Goal: Task Accomplishment & Management: Manage account settings

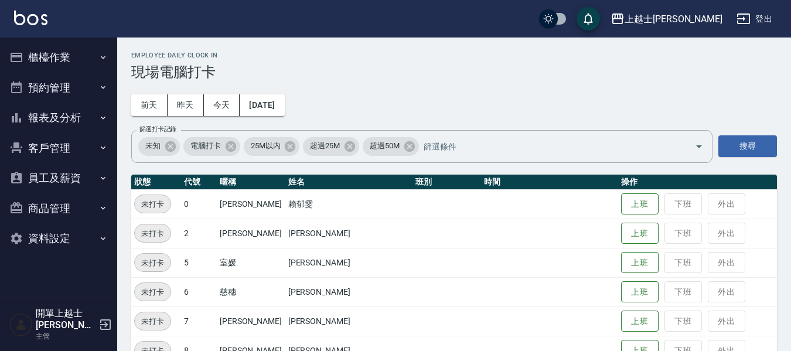
scroll to position [59, 0]
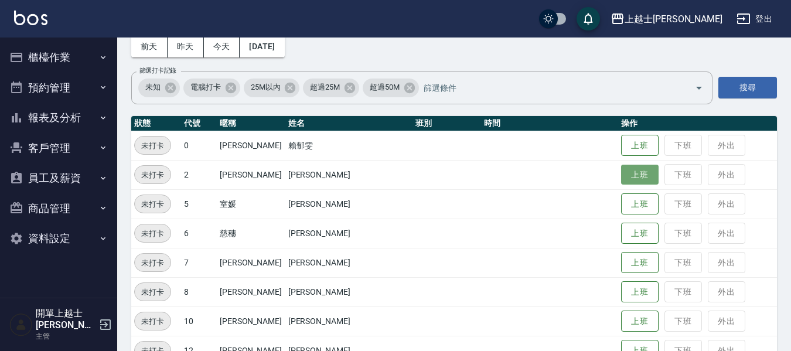
click at [621, 177] on button "上班" at bounding box center [640, 175] width 38 height 21
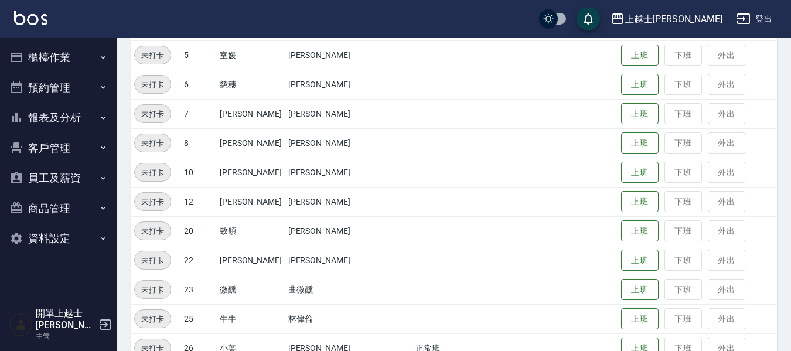
scroll to position [234, 0]
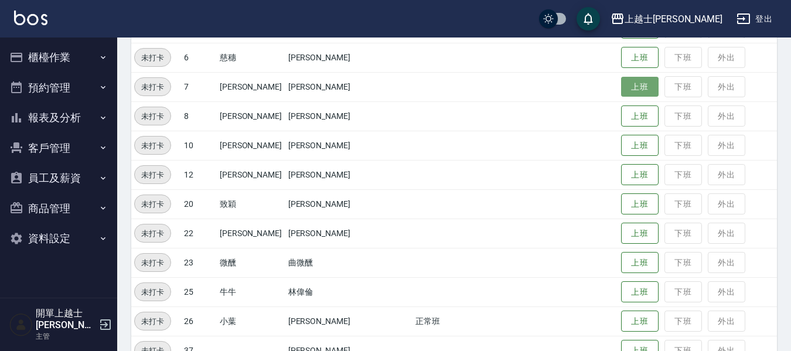
click at [621, 86] on button "上班" at bounding box center [640, 87] width 38 height 21
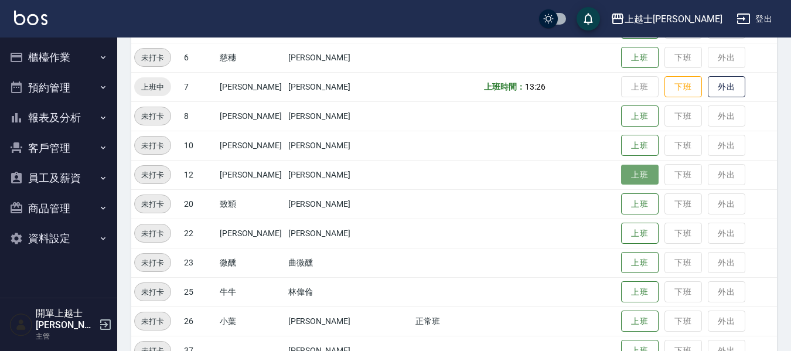
click at [621, 171] on button "上班" at bounding box center [640, 175] width 38 height 21
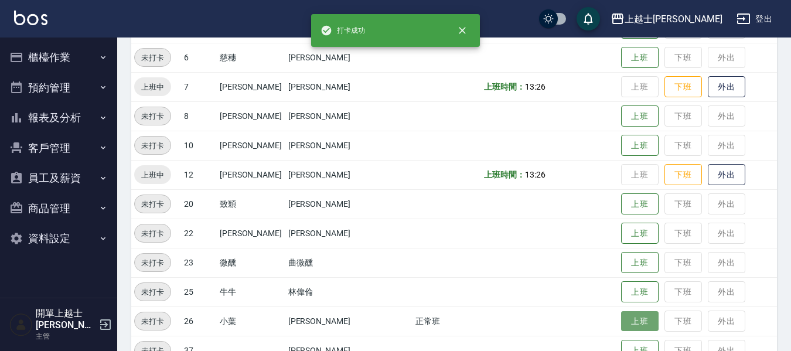
click at [621, 326] on button "上班" at bounding box center [640, 321] width 38 height 21
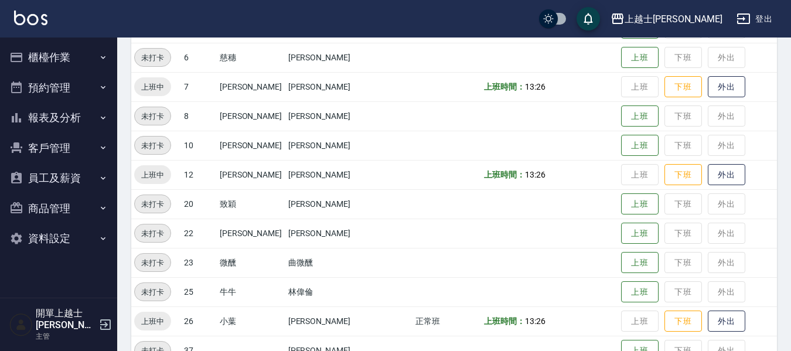
scroll to position [293, 0]
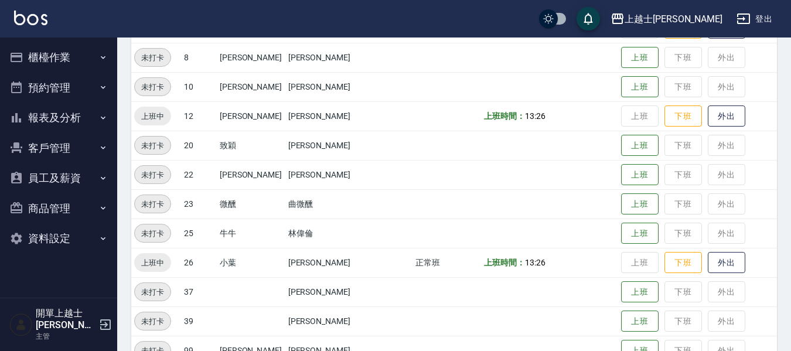
click at [57, 59] on button "櫃檯作業" at bounding box center [59, 57] width 108 height 30
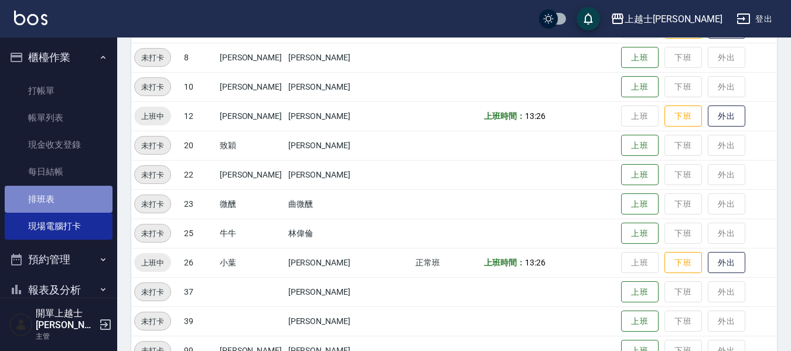
click at [60, 195] on link "排班表" at bounding box center [59, 199] width 108 height 27
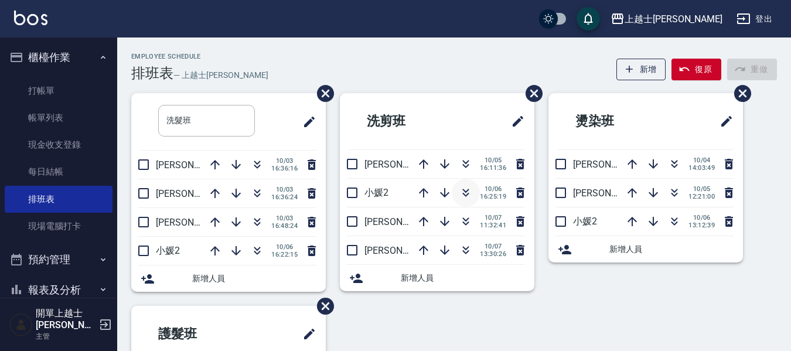
click at [464, 195] on icon "button" at bounding box center [466, 193] width 14 height 14
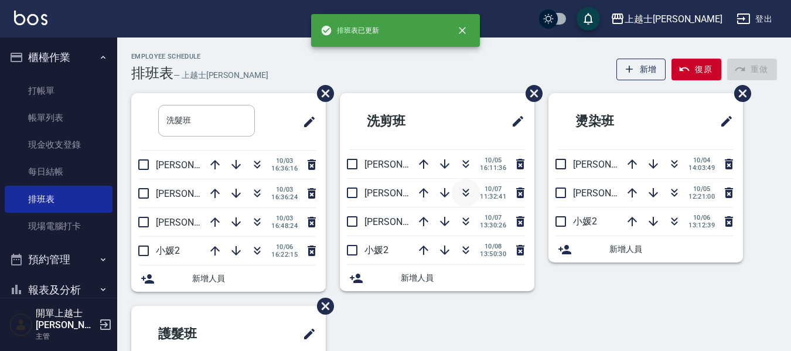
click at [465, 193] on icon "button" at bounding box center [466, 193] width 14 height 14
